Goal: Navigation & Orientation: Find specific page/section

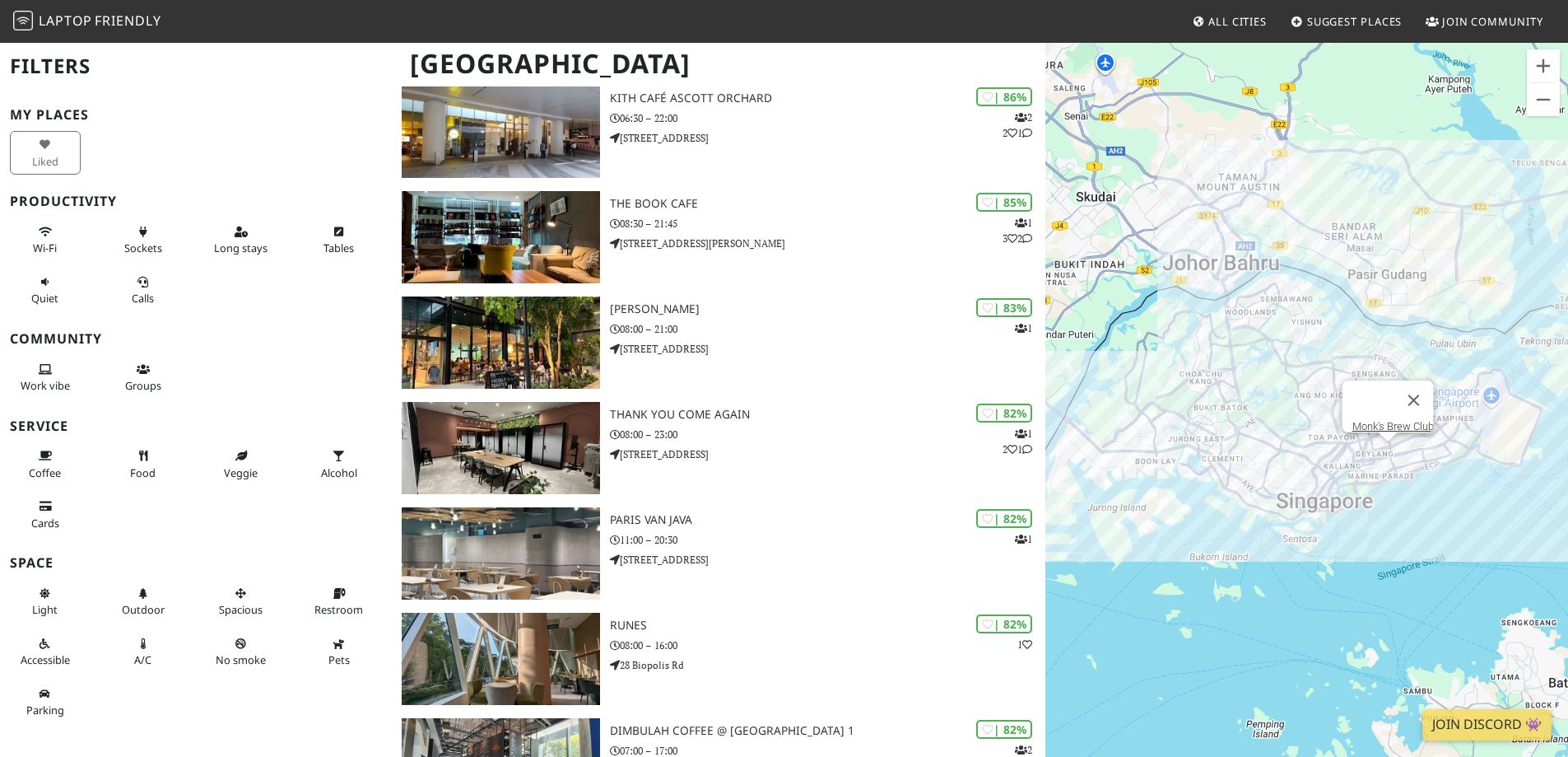
scroll to position [961, 0]
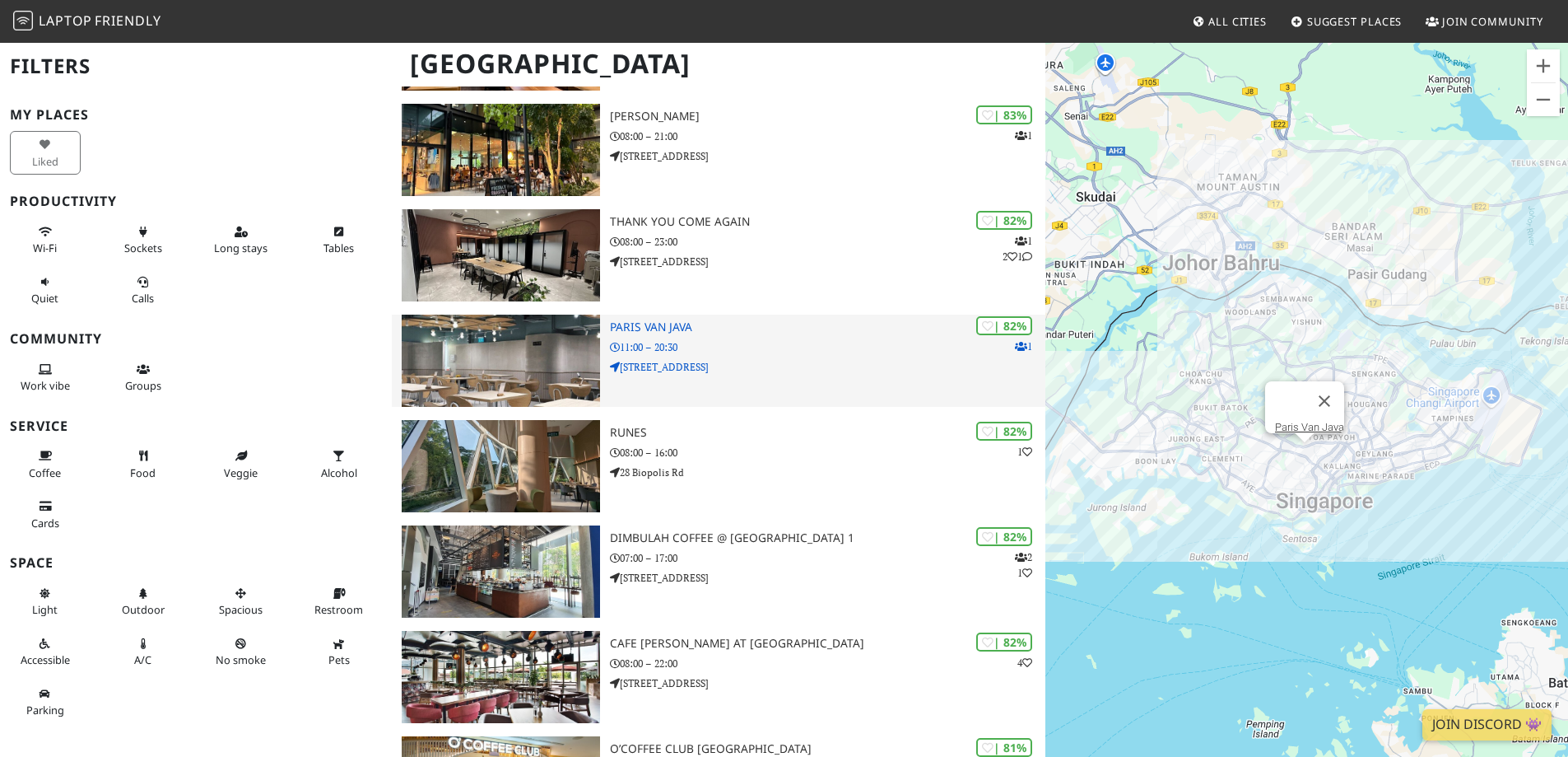
click at [460, 347] on img at bounding box center [500, 360] width 198 height 92
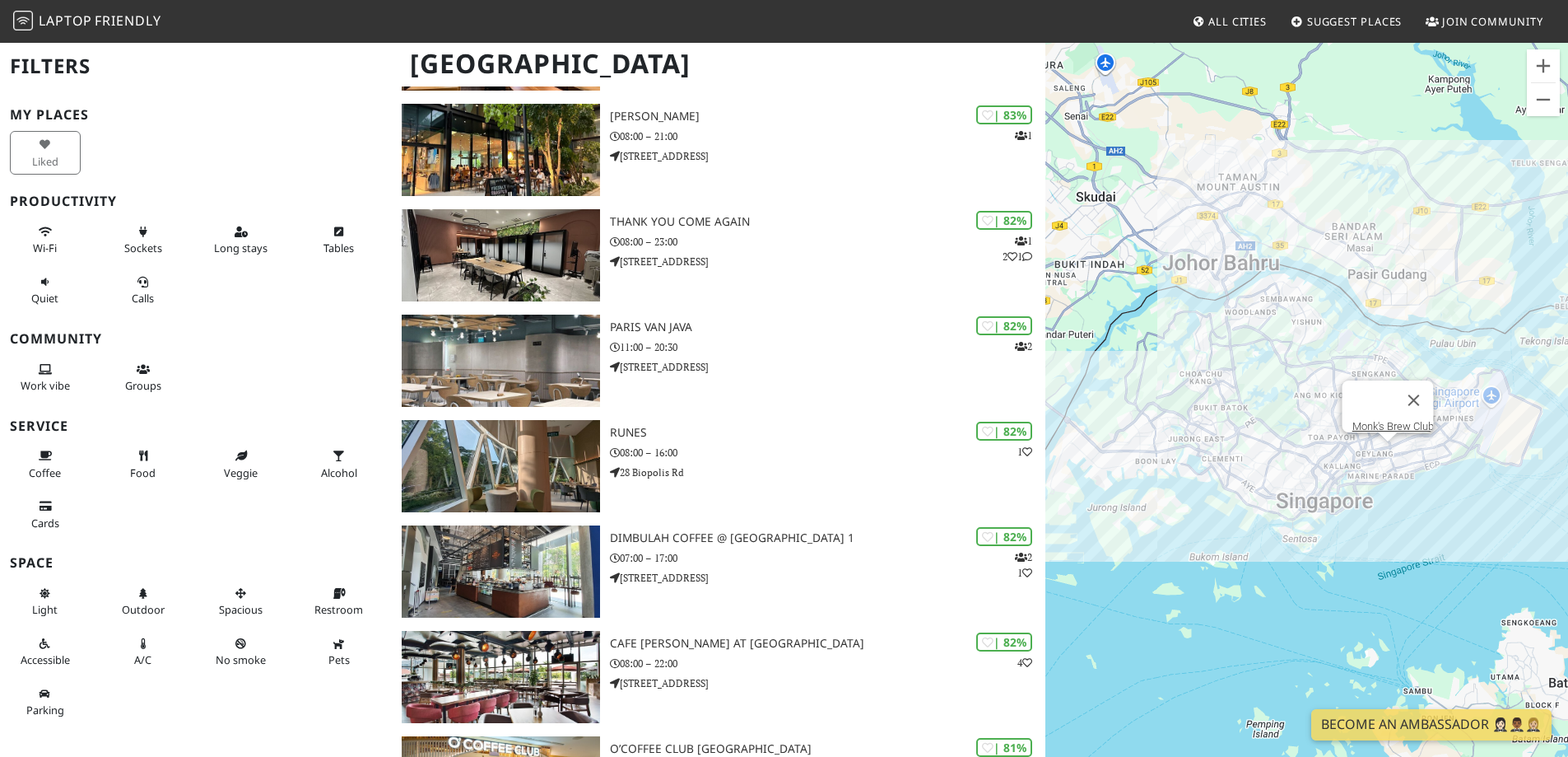
scroll to position [1729, 0]
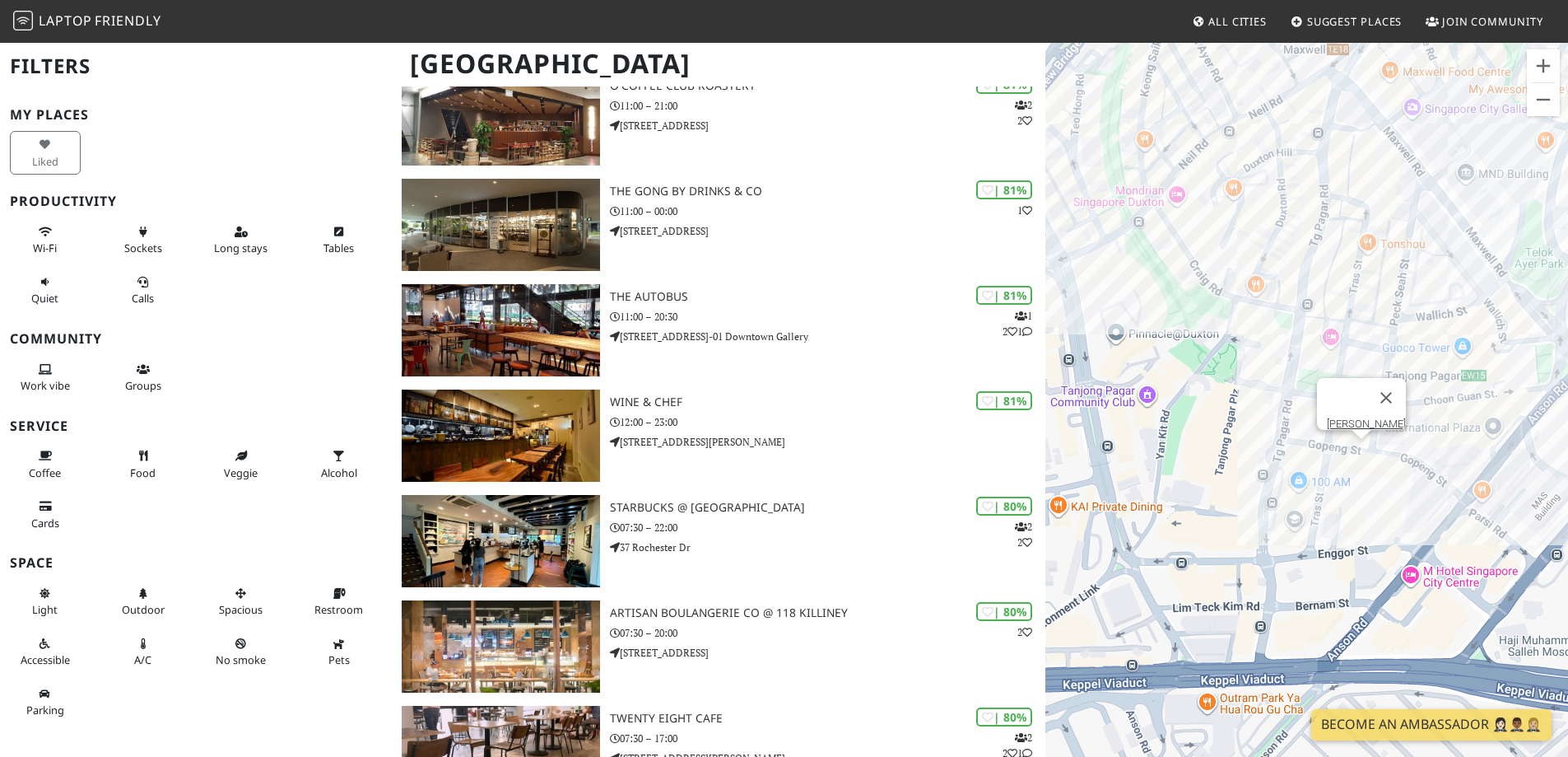
click at [1360, 455] on div "Alice Boulangerie" at bounding box center [1306, 419] width 523 height 757
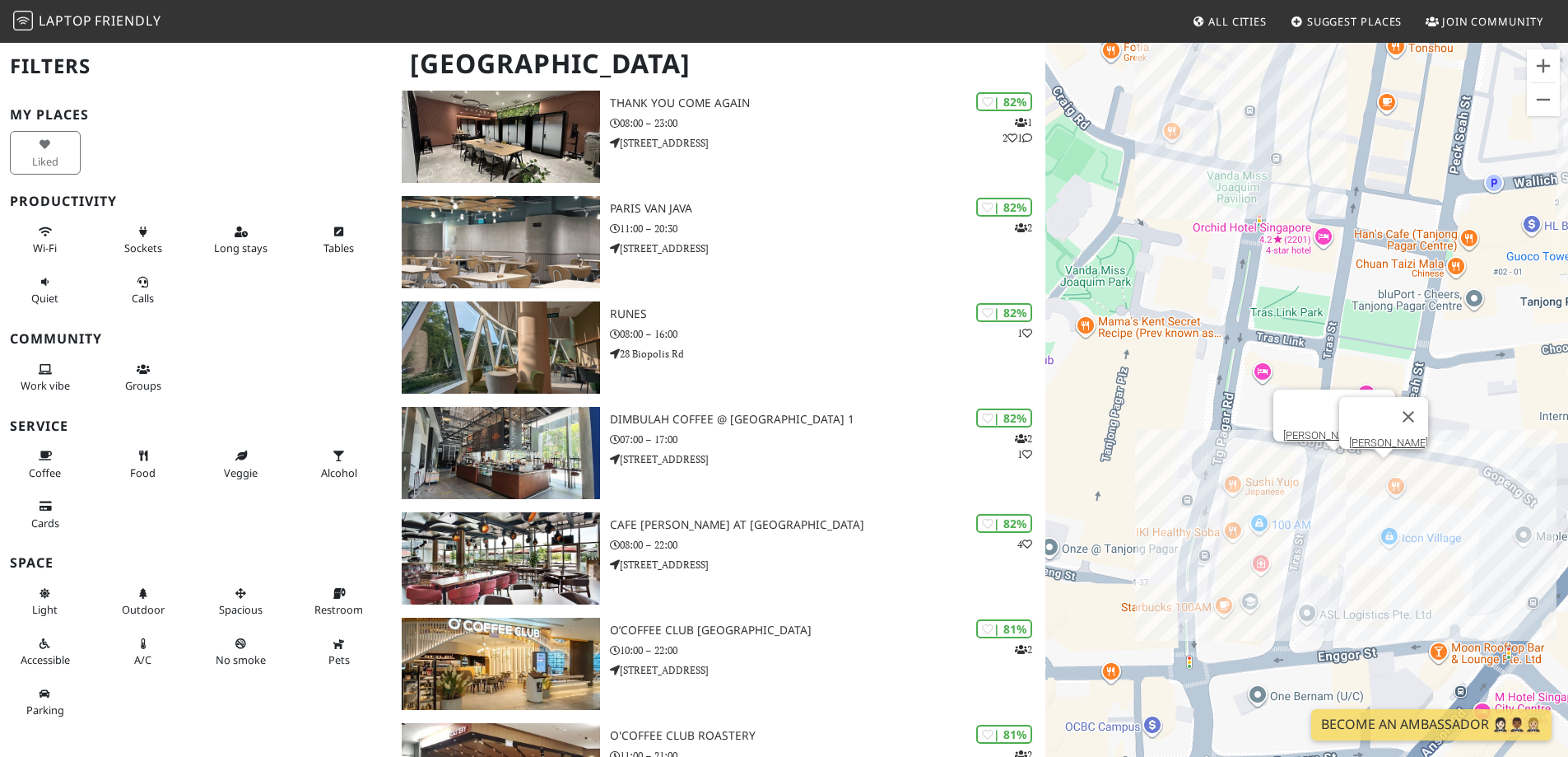
scroll to position [769, 0]
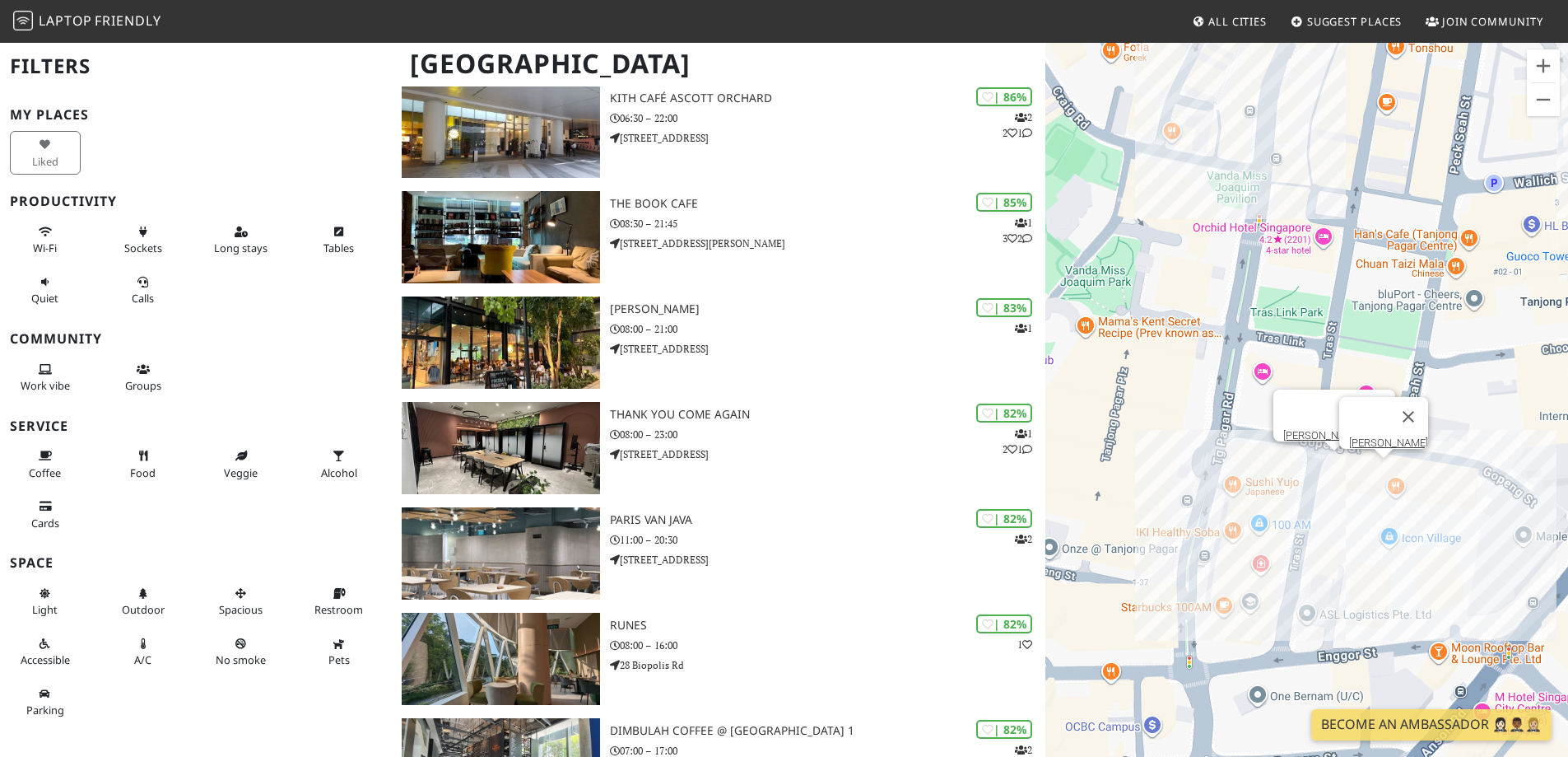
click at [1342, 462] on div "Alice Boulangerie Tom N Toms Coffee" at bounding box center [1306, 419] width 523 height 757
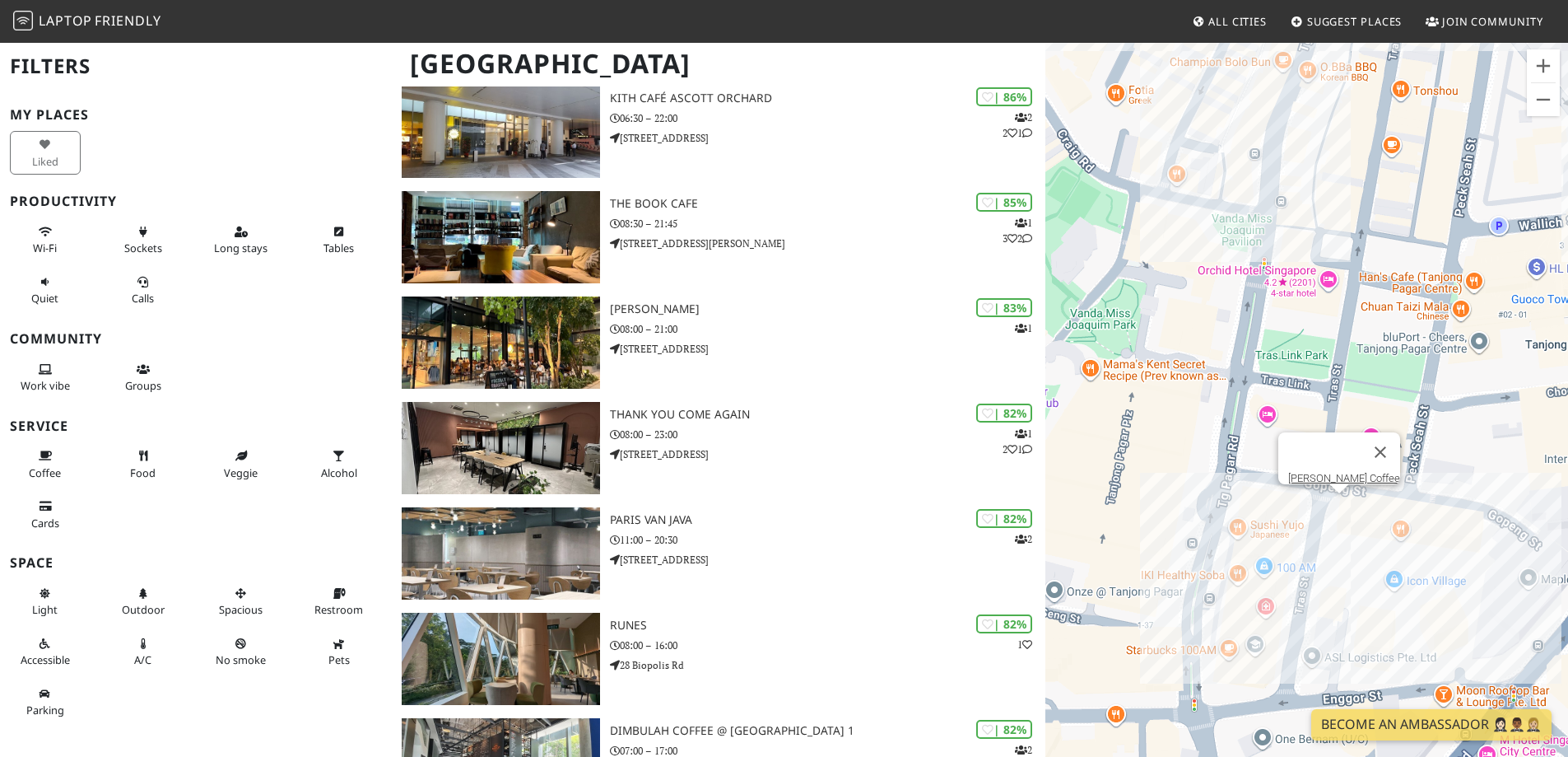
drag, startPoint x: 1340, startPoint y: 533, endPoint x: 1343, endPoint y: 576, distance: 43.1
click at [1343, 576] on div "Tom N Toms Coffee" at bounding box center [1306, 419] width 523 height 757
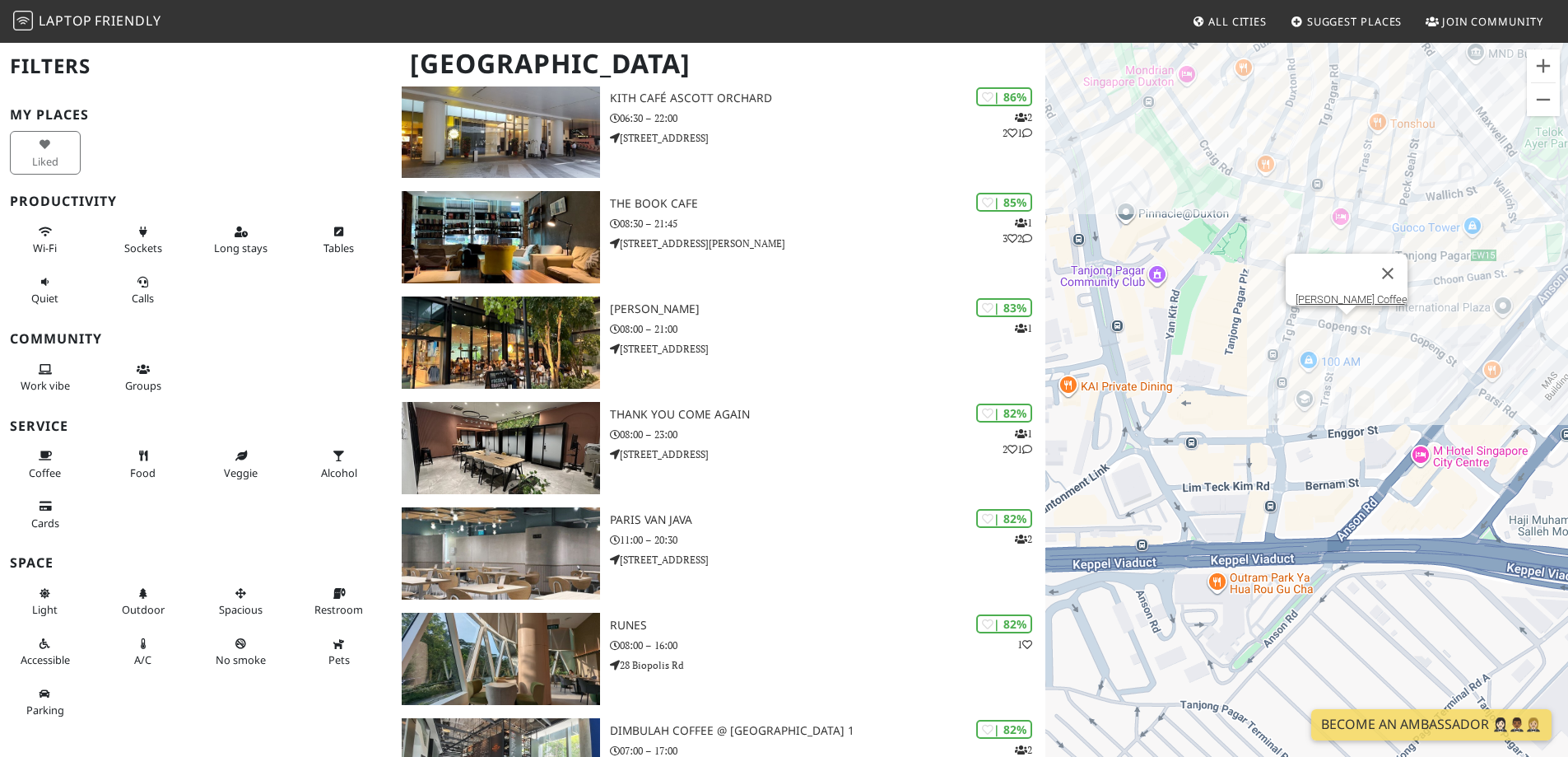
drag, startPoint x: 1343, startPoint y: 576, endPoint x: 1356, endPoint y: 366, distance: 210.4
click at [1356, 366] on div "Tom N Toms Coffee" at bounding box center [1306, 419] width 523 height 757
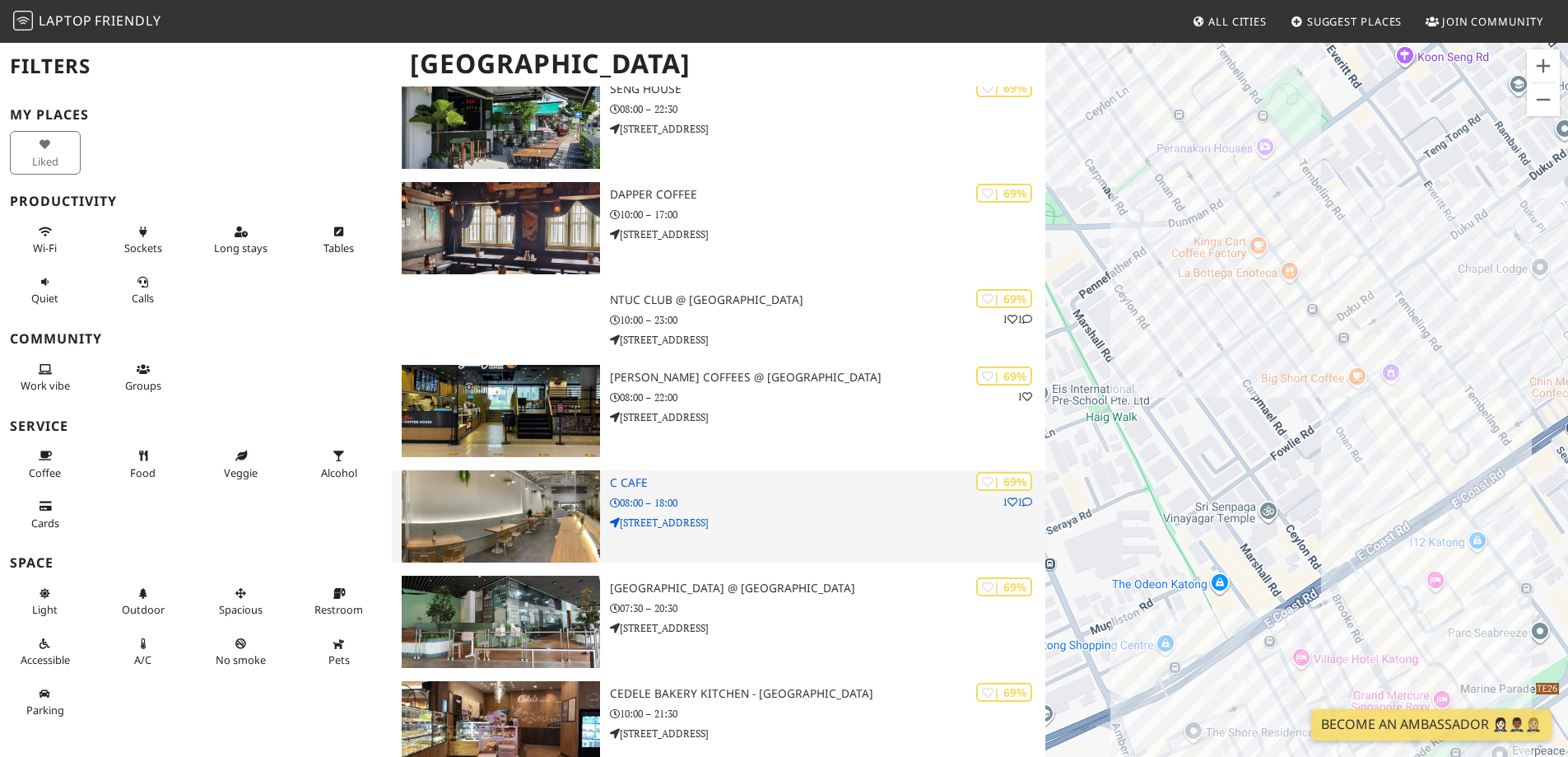
scroll to position [7109, 0]
